Goal: Task Accomplishment & Management: Manage account settings

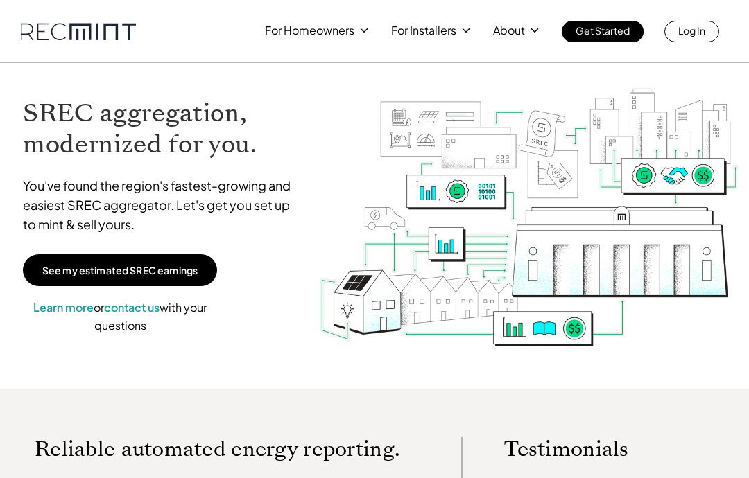
click at [690, 31] on p "Log In" at bounding box center [691, 30] width 27 height 19
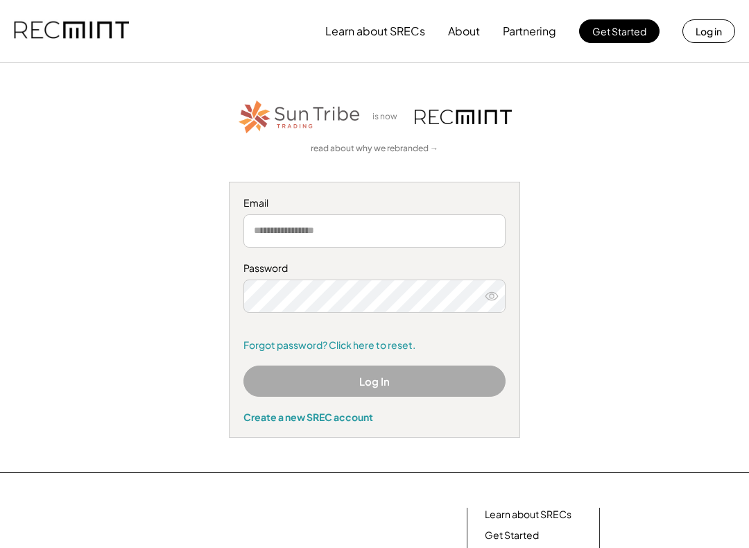
click at [404, 225] on input "email" at bounding box center [374, 230] width 262 height 33
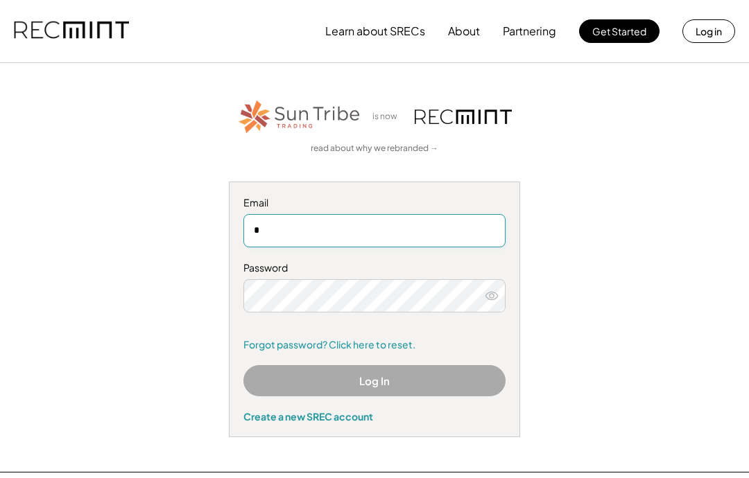
click at [441, 218] on input "*" at bounding box center [374, 230] width 262 height 33
click at [391, 236] on input "*" at bounding box center [374, 230] width 262 height 33
type input "**********"
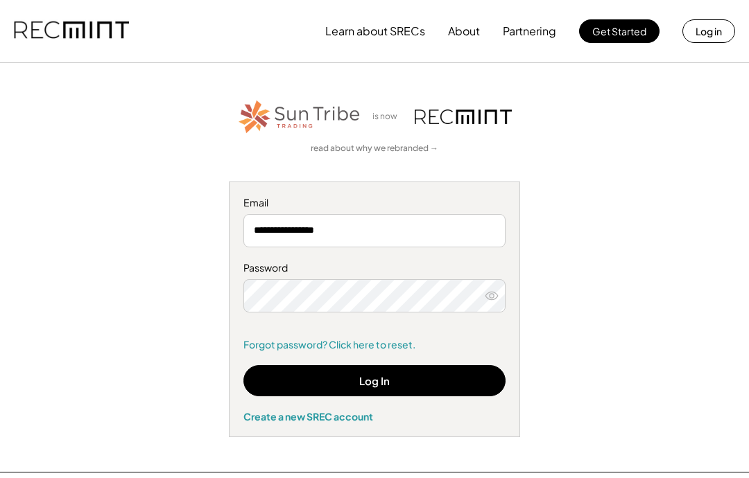
click at [433, 367] on button "Log In" at bounding box center [374, 380] width 262 height 31
